Goal: Transaction & Acquisition: Purchase product/service

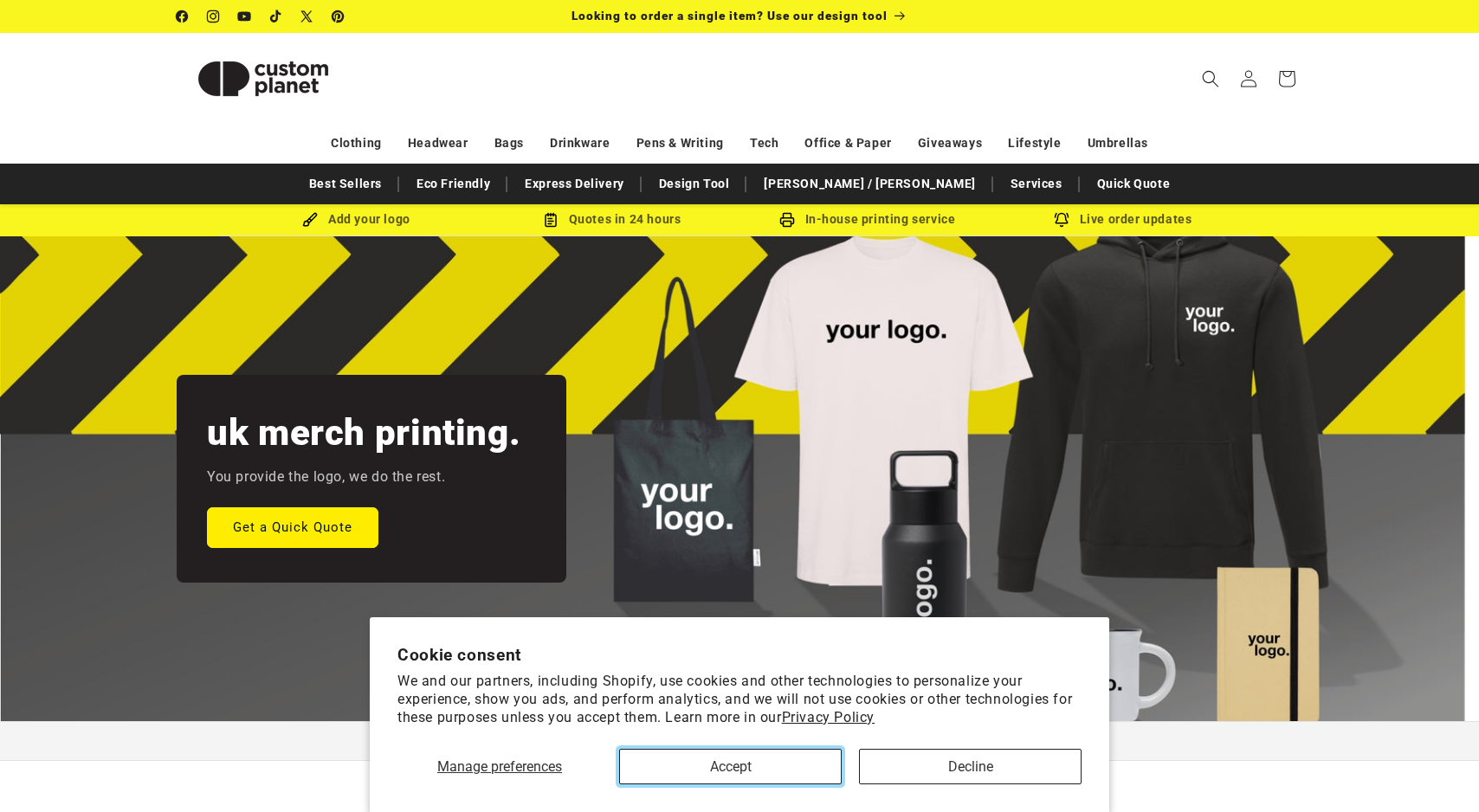
click at [785, 768] on button "Accept" at bounding box center [731, 766] width 223 height 35
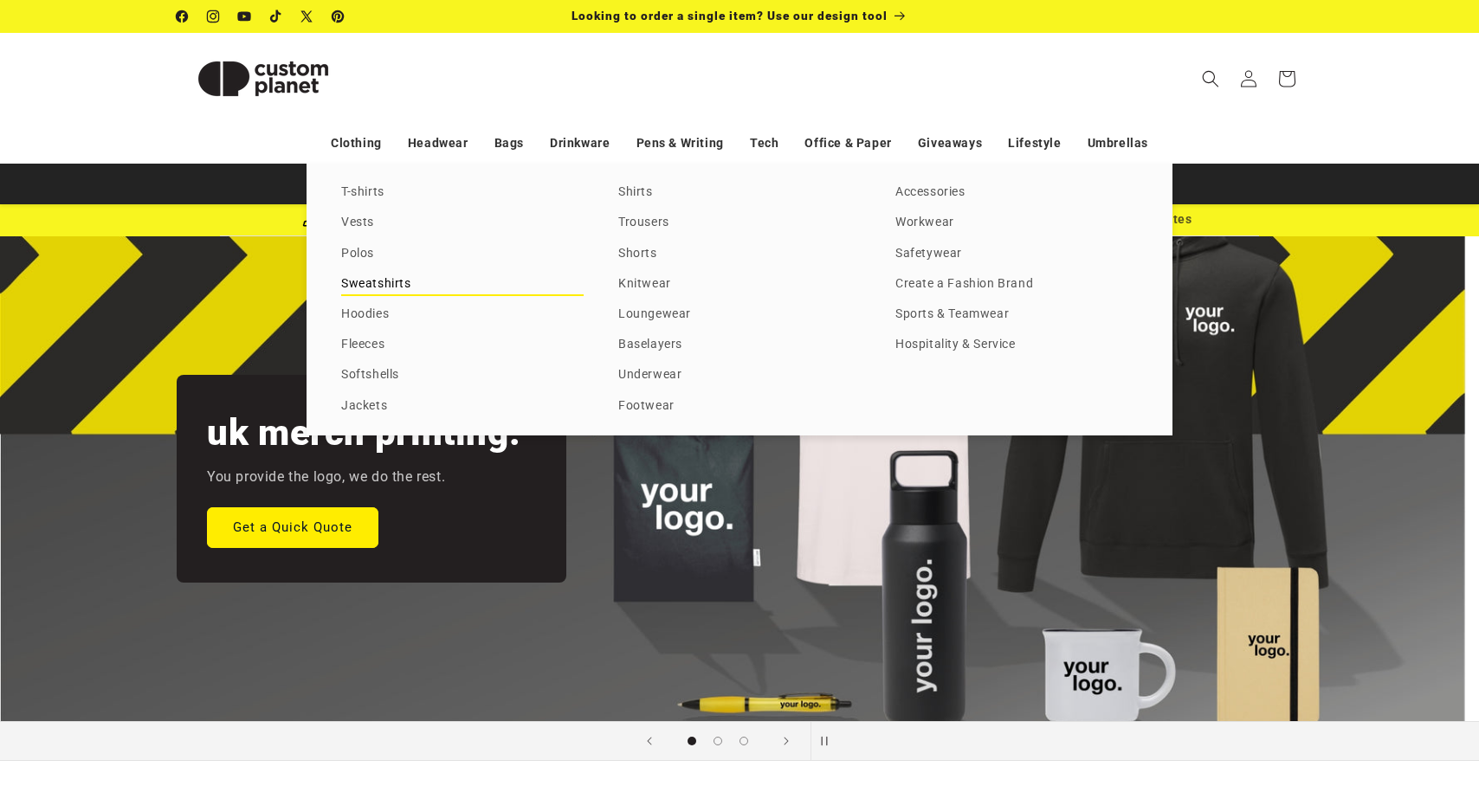
click at [376, 285] on link "Sweatshirts" at bounding box center [462, 285] width 242 height 23
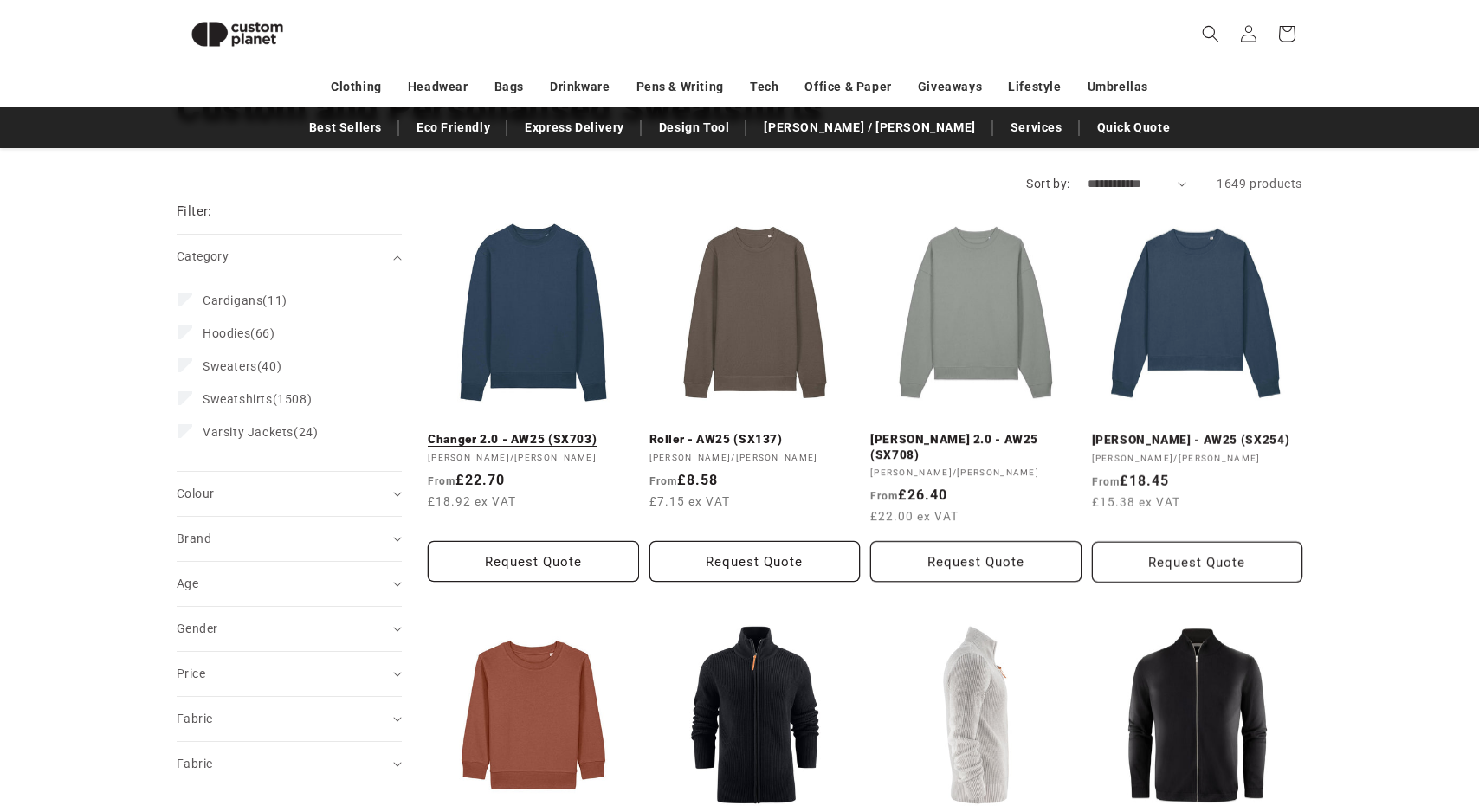
scroll to position [136, 0]
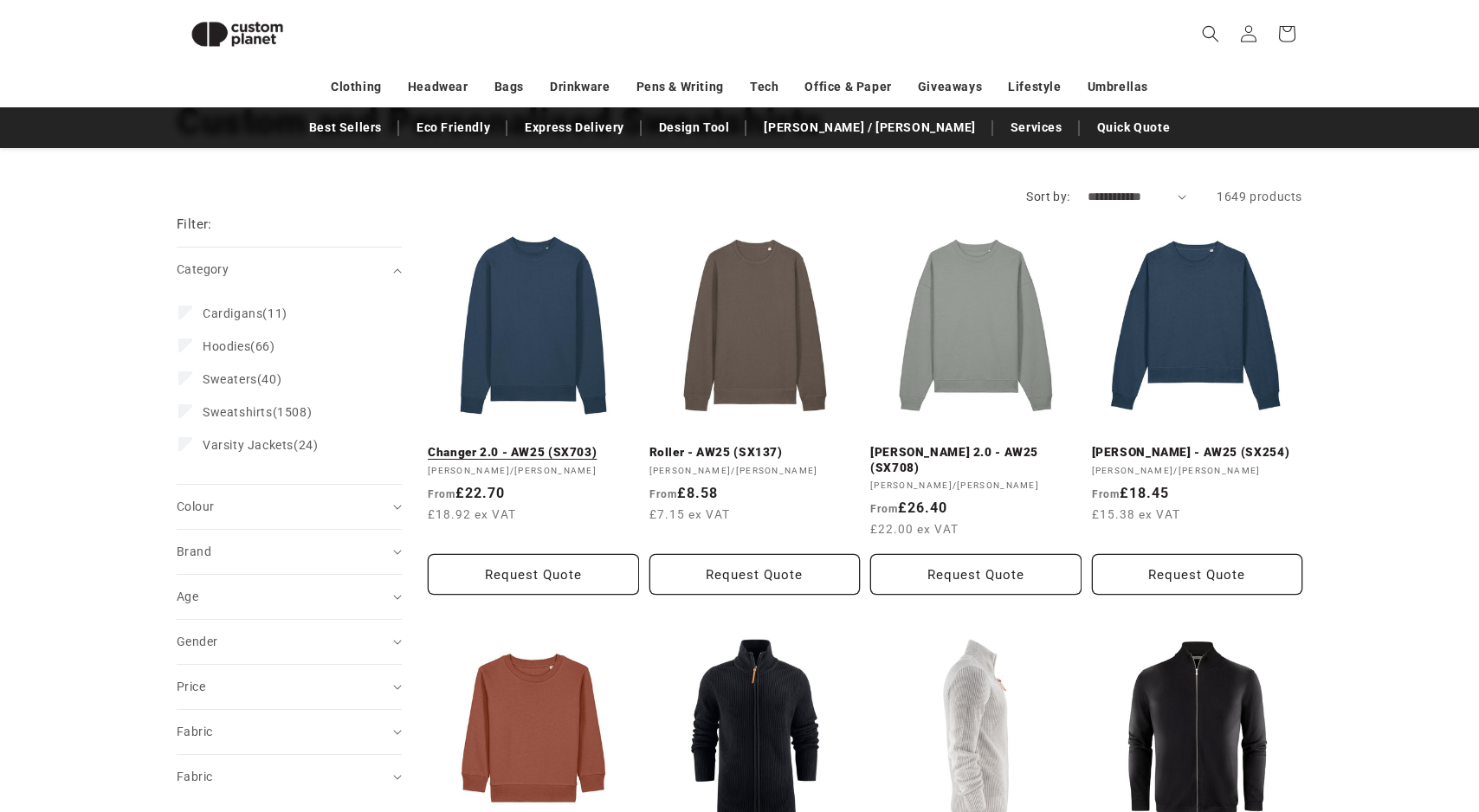
click at [540, 445] on link "Changer 2.0 - AW25 (SX703)" at bounding box center [533, 453] width 211 height 16
